Goal: Task Accomplishment & Management: Manage account settings

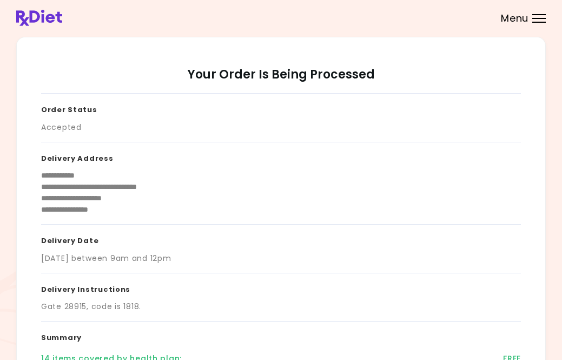
click at [532, 16] on div "Menu" at bounding box center [539, 18] width 14 height 9
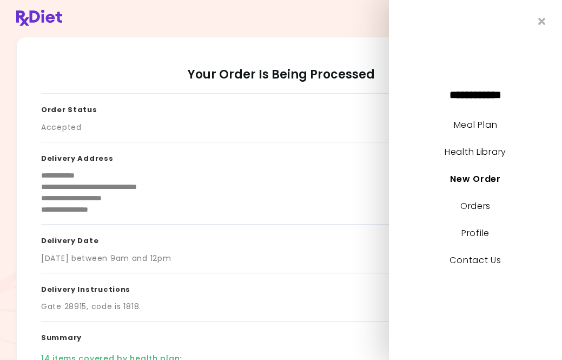
click at [480, 131] on link "Meal Plan" at bounding box center [475, 124] width 43 height 12
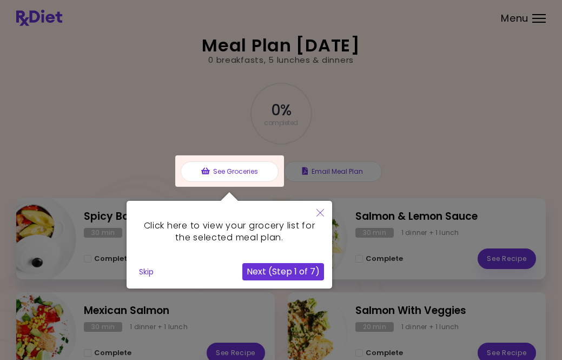
click at [292, 275] on button "Next (Step 1 of 7)" at bounding box center [283, 271] width 82 height 17
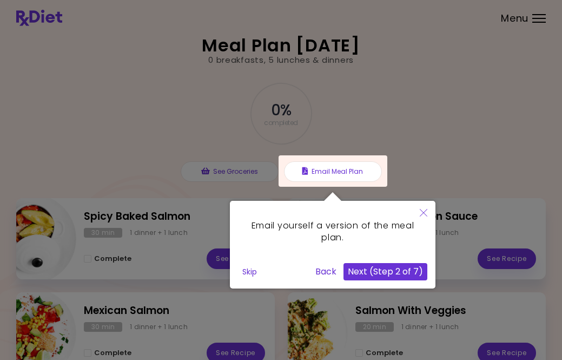
click at [397, 279] on button "Next (Step 2 of 7)" at bounding box center [385, 271] width 84 height 17
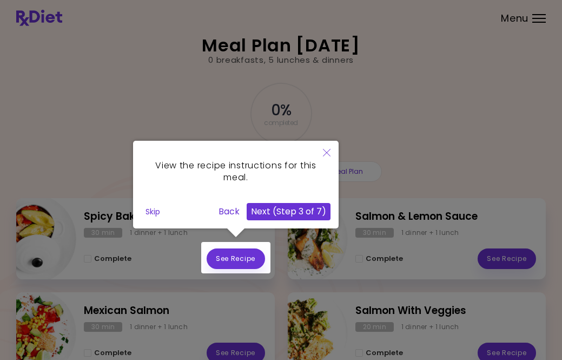
click at [312, 218] on button "Next (Step 3 of 7)" at bounding box center [289, 211] width 84 height 17
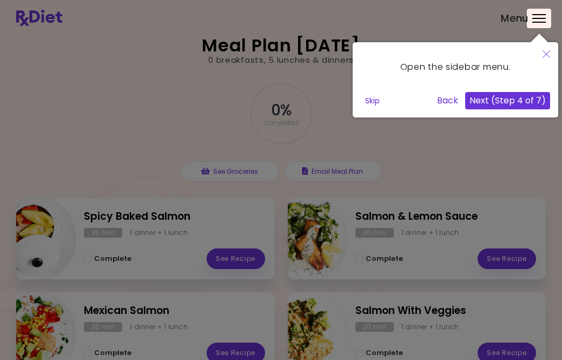
click at [511, 109] on button "Next (Step 4 of 7)" at bounding box center [507, 100] width 85 height 17
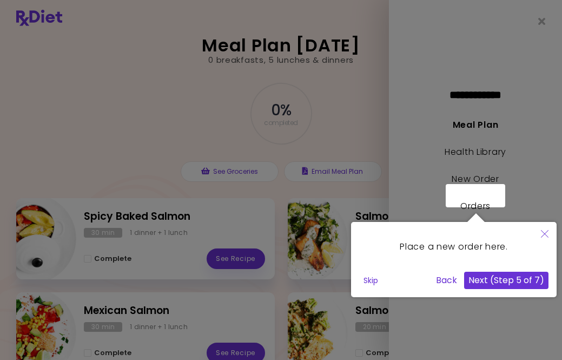
click at [503, 282] on button "Next (Step 5 of 7)" at bounding box center [506, 279] width 84 height 17
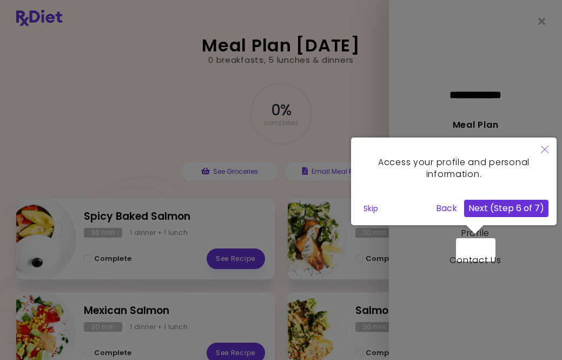
click at [531, 207] on button "Next (Step 6 of 7)" at bounding box center [506, 207] width 84 height 17
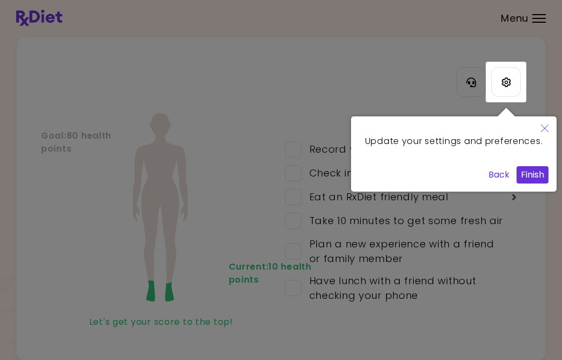
click at [540, 183] on button "Finish" at bounding box center [532, 174] width 32 height 17
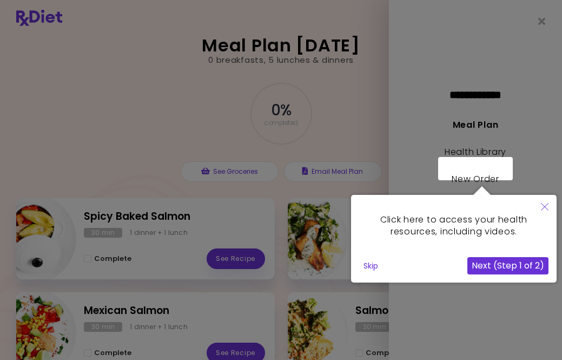
click at [506, 273] on button "Next (Step 1 of 2)" at bounding box center [507, 265] width 81 height 17
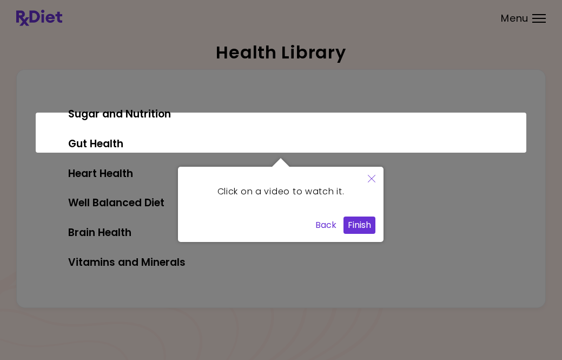
click at [375, 229] on button "Finish" at bounding box center [359, 224] width 32 height 17
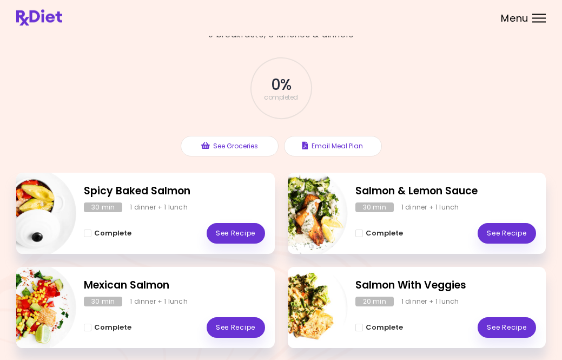
scroll to position [26, 0]
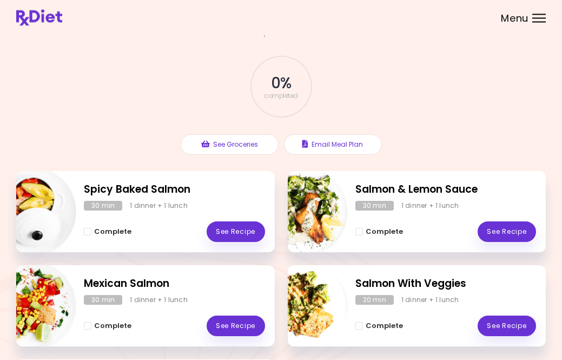
click at [86, 236] on button "Complete" at bounding box center [108, 231] width 48 height 13
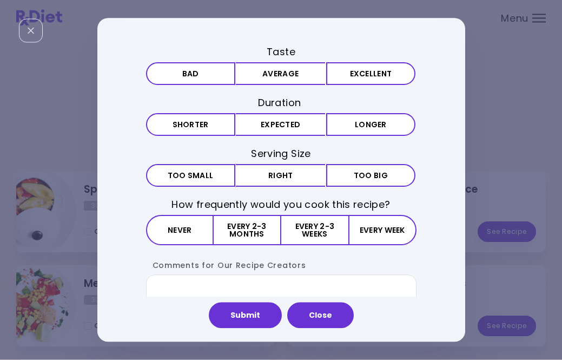
scroll to position [27, 0]
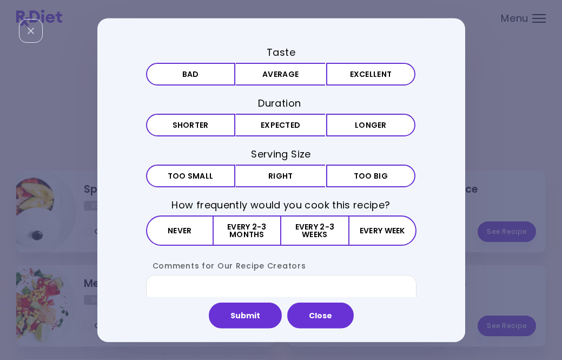
click at [323, 328] on button "Close" at bounding box center [320, 315] width 66 height 26
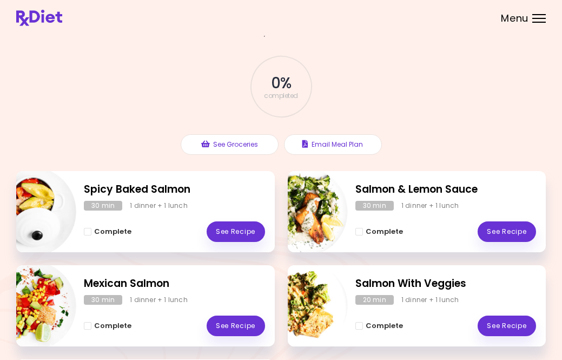
click at [537, 21] on div "Menu" at bounding box center [539, 18] width 14 height 9
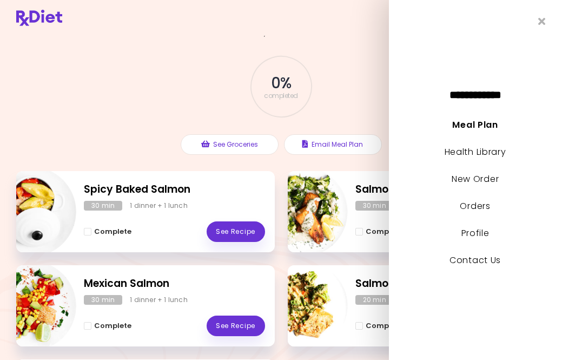
click at [498, 185] on link "New Order" at bounding box center [474, 178] width 47 height 12
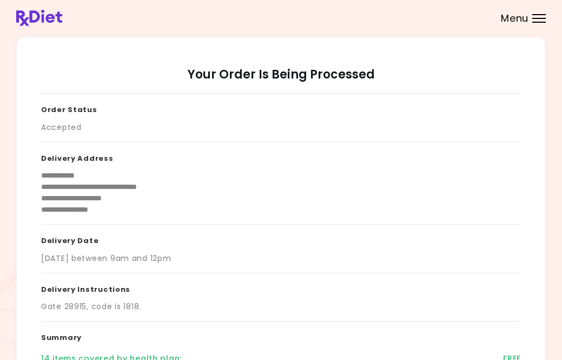
click at [527, 17] on span "Menu" at bounding box center [515, 19] width 28 height 10
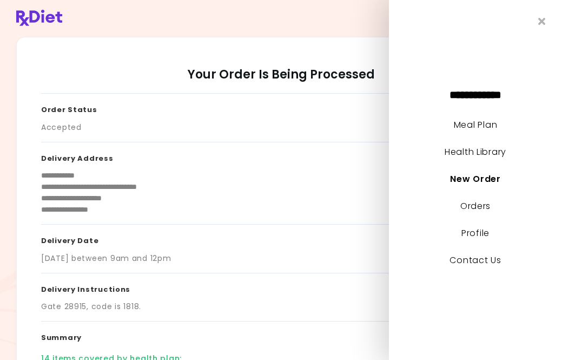
click at [483, 212] on link "Orders" at bounding box center [475, 205] width 30 height 12
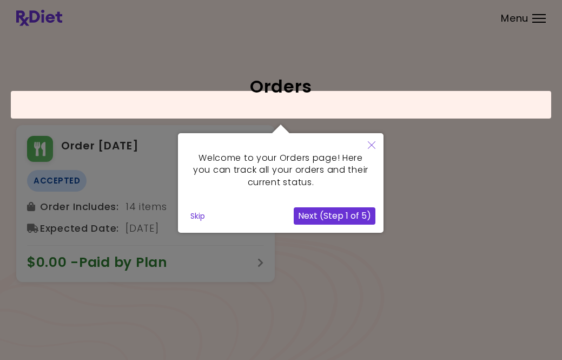
click at [341, 215] on button "Next (Step 1 of 5)" at bounding box center [335, 215] width 82 height 17
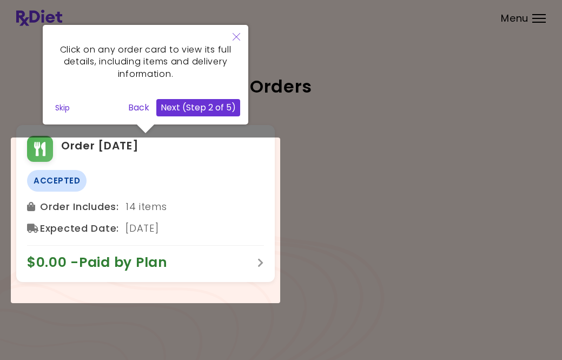
click at [209, 114] on button "Next (Step 2 of 5)" at bounding box center [198, 107] width 84 height 17
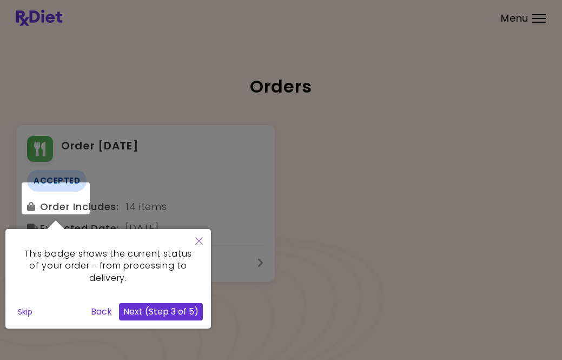
click at [167, 314] on button "Next (Step 3 of 5)" at bounding box center [161, 311] width 84 height 17
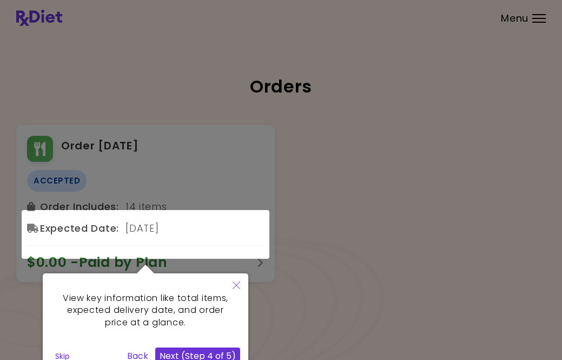
click at [202, 352] on button "Next (Step 4 of 5)" at bounding box center [197, 355] width 85 height 17
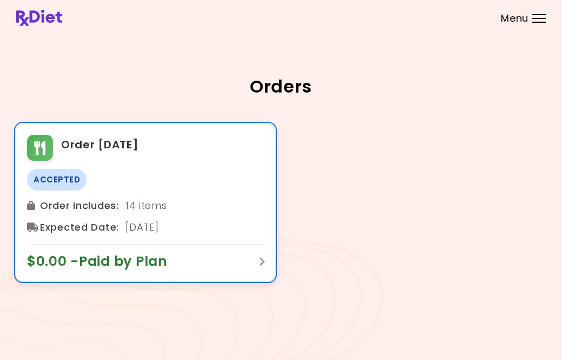
click at [247, 270] on div "$0.00 - Paid by Plan" at bounding box center [145, 257] width 237 height 26
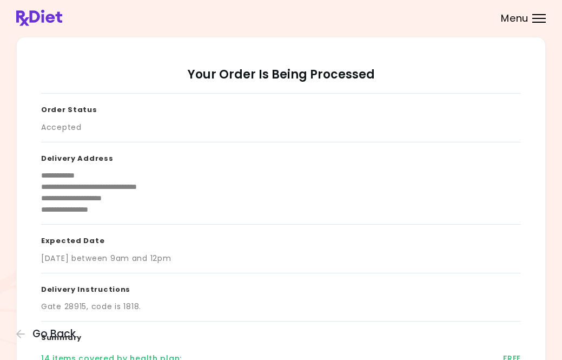
click at [534, 28] on header at bounding box center [281, 18] width 562 height 36
click at [538, 16] on div "Menu" at bounding box center [539, 18] width 14 height 9
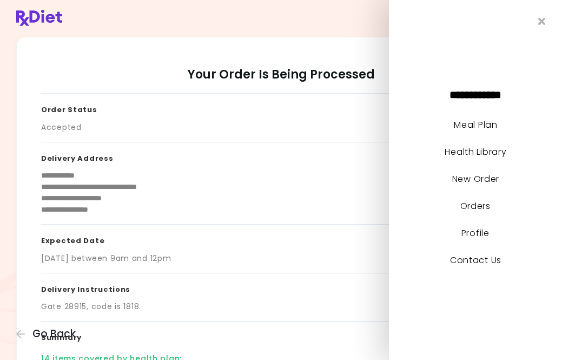
click at [486, 131] on link "Meal Plan" at bounding box center [475, 124] width 43 height 12
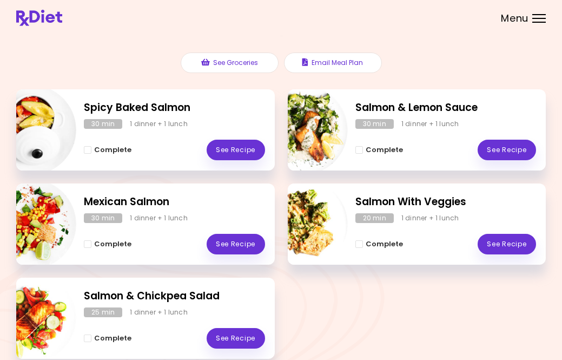
scroll to position [122, 0]
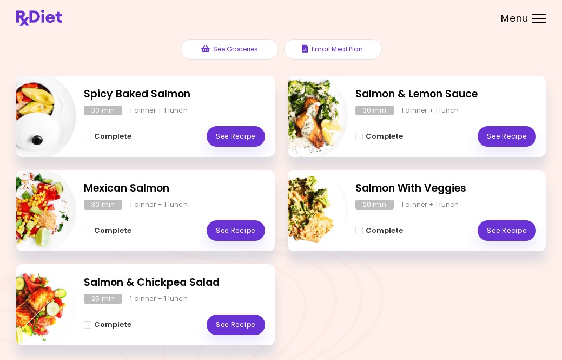
click at [399, 227] on span "Complete" at bounding box center [383, 230] width 37 height 9
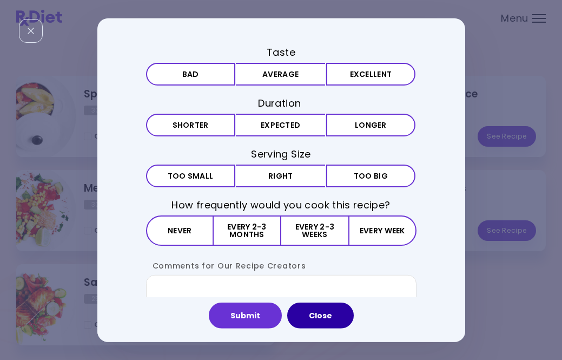
click at [341, 328] on button "Close" at bounding box center [320, 315] width 66 height 26
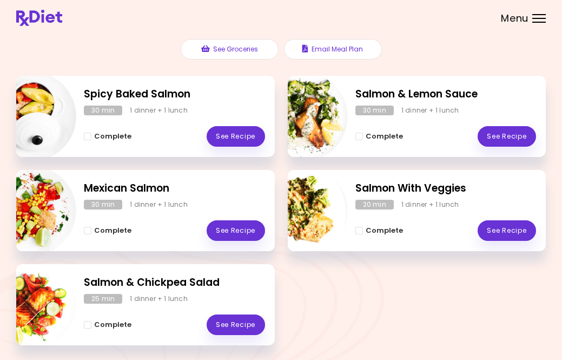
click at [535, 24] on header at bounding box center [281, 18] width 562 height 36
click at [536, 18] on div at bounding box center [539, 18] width 14 height 1
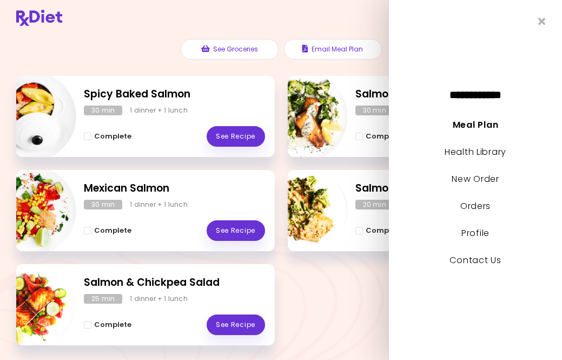
click at [471, 266] on link "Contact Us" at bounding box center [474, 260] width 51 height 12
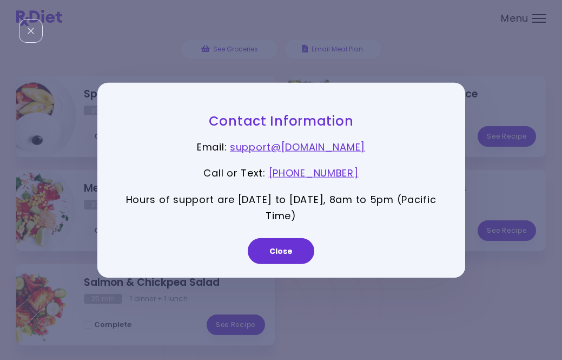
click at [345, 179] on link "[PHONE_NUMBER]" at bounding box center [314, 173] width 90 height 14
click at [289, 260] on button "Close" at bounding box center [281, 251] width 66 height 26
